Goal: Check status

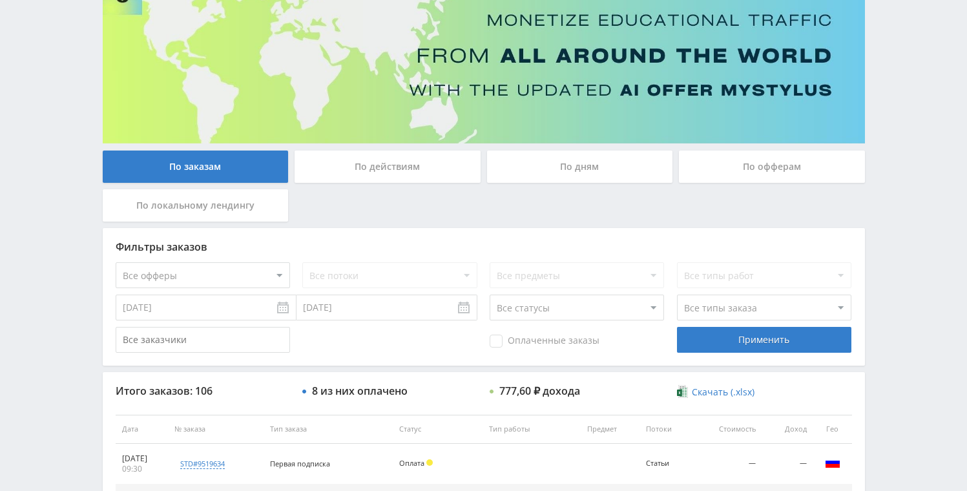
scroll to position [87, 0]
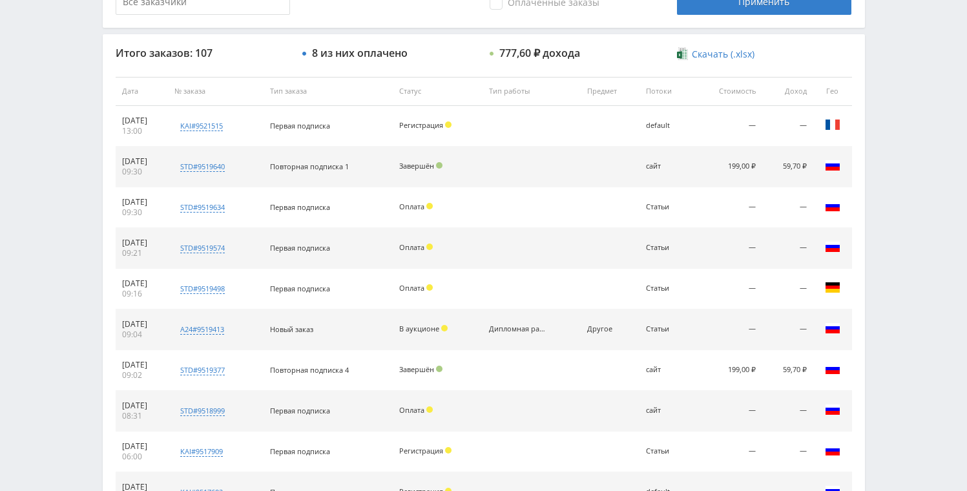
scroll to position [154, 0]
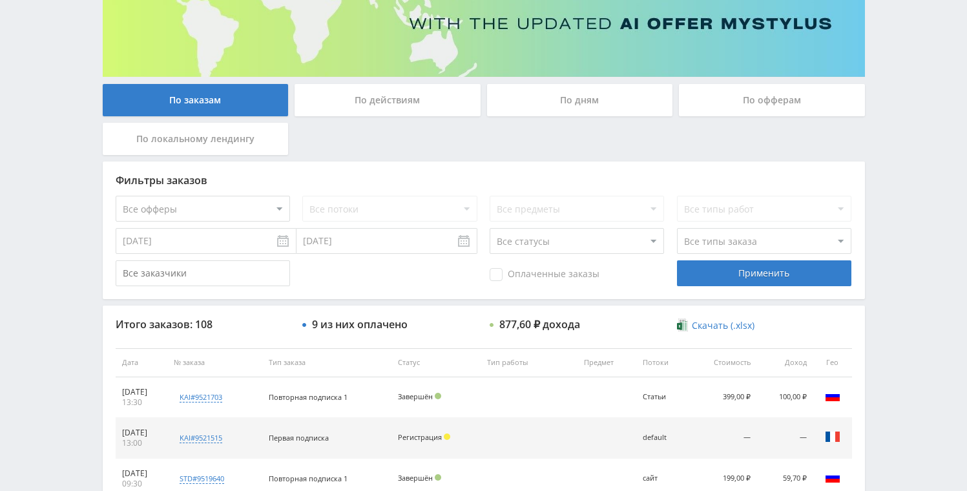
click at [560, 94] on div "По дням" at bounding box center [580, 100] width 186 height 32
click at [0, 0] on input "По дням" at bounding box center [0, 0] width 0 height 0
